Goal: Information Seeking & Learning: Learn about a topic

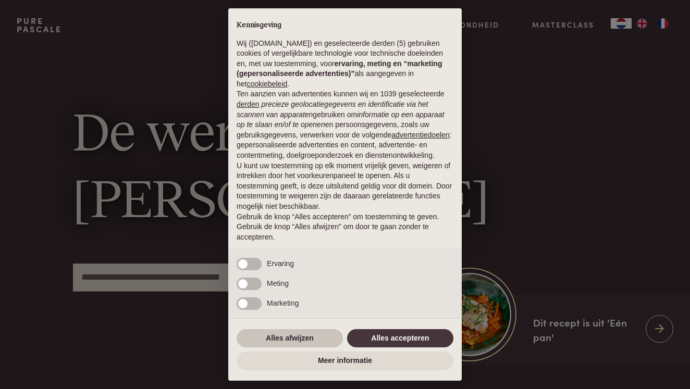
scroll to position [10, 0]
click at [273, 337] on button "Alles afwijzen" at bounding box center [290, 338] width 106 height 19
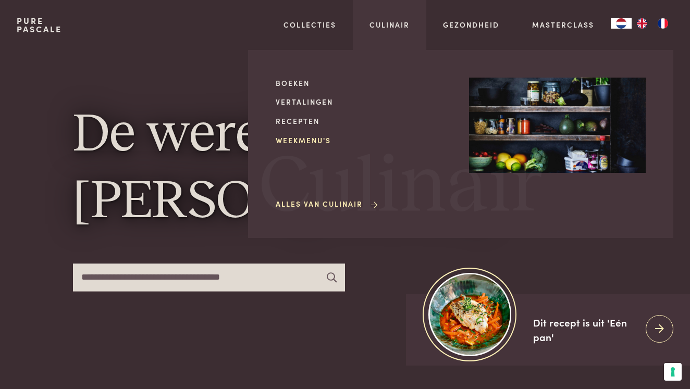
click at [308, 137] on link "Weekmenu's" at bounding box center [364, 140] width 177 height 11
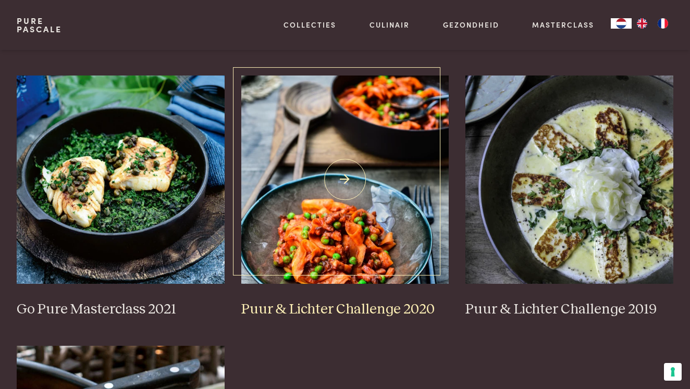
scroll to position [767, 0]
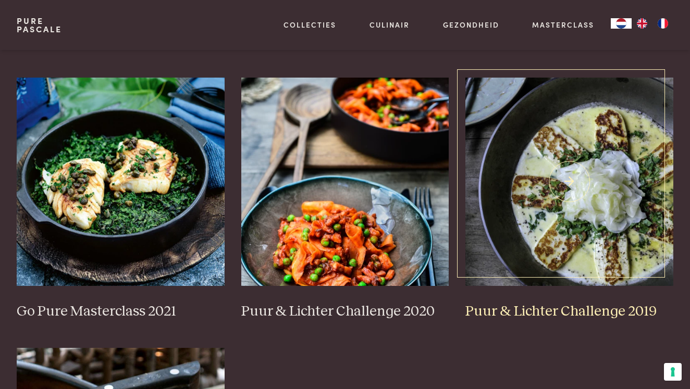
click at [554, 203] on img at bounding box center [569, 182] width 208 height 208
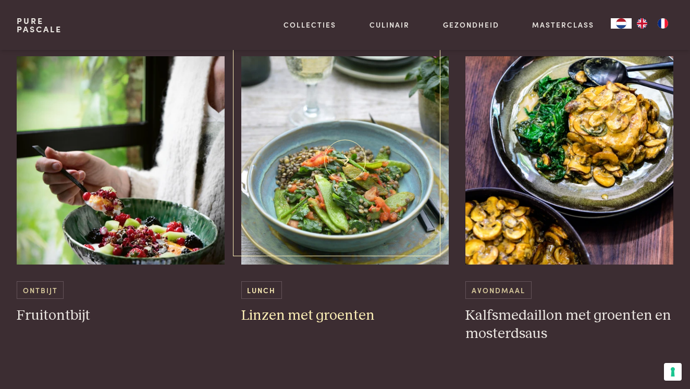
scroll to position [1919, 0]
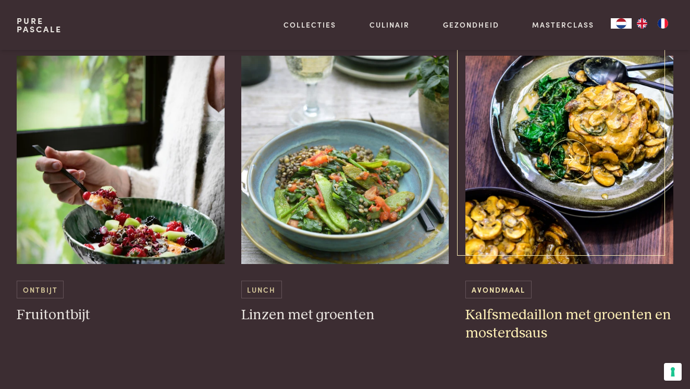
click at [598, 128] on img at bounding box center [569, 160] width 208 height 208
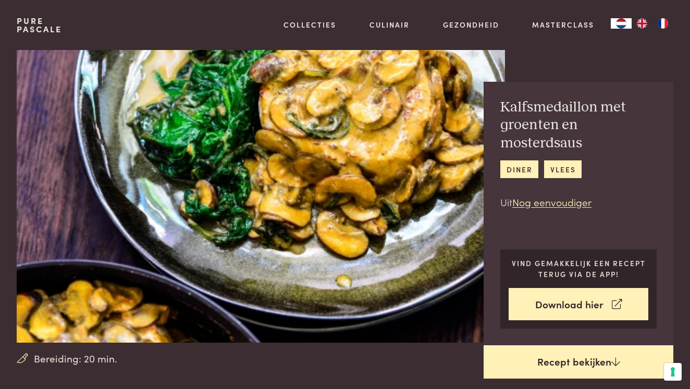
click at [560, 354] on link "Recept bekijken" at bounding box center [579, 361] width 190 height 33
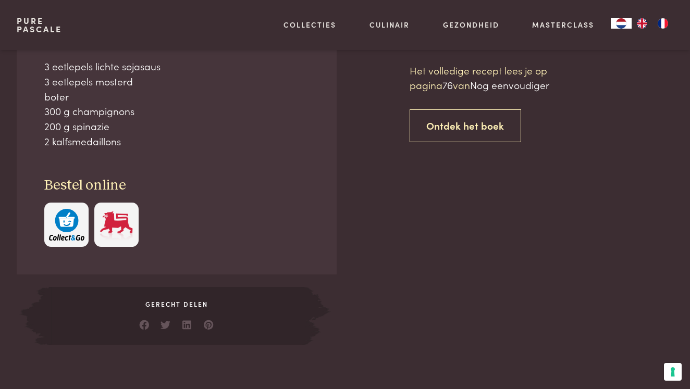
scroll to position [430, 0]
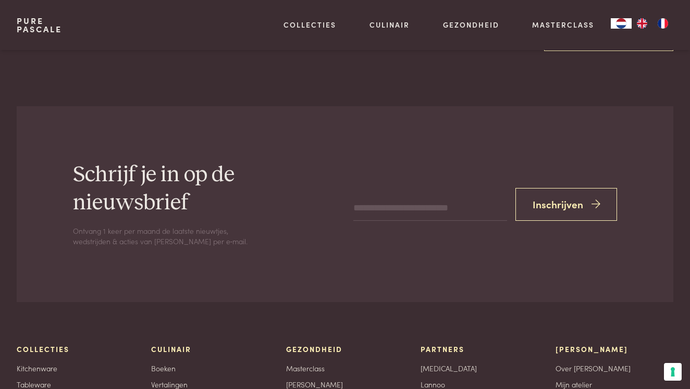
scroll to position [2211, 0]
